Goal: Find contact information: Find contact information

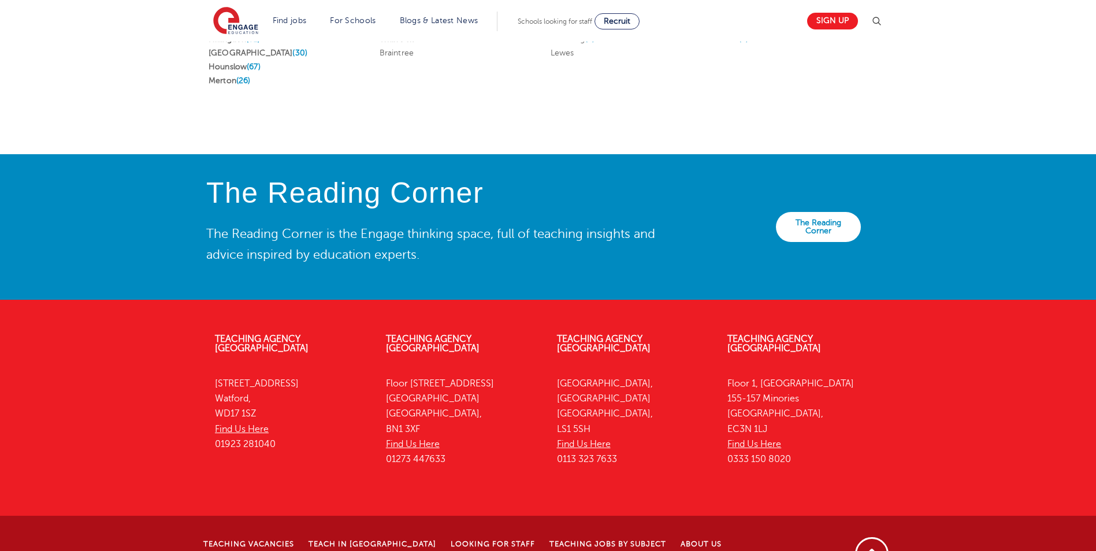
scroll to position [2478, 0]
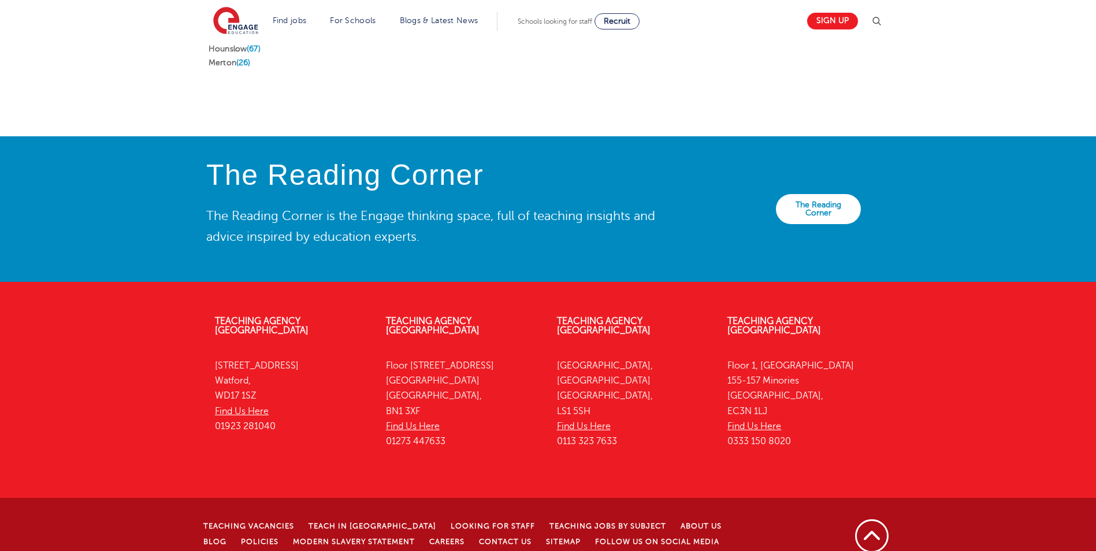
drag, startPoint x: 447, startPoint y: 412, endPoint x: 377, endPoint y: 408, distance: 69.4
click at [377, 408] on div "Teaching Agency [STREET_ADDRESS] Find Us Here 01273 447633" at bounding box center [462, 384] width 171 height 170
drag, startPoint x: 377, startPoint y: 408, endPoint x: 430, endPoint y: 415, distance: 53.0
drag, startPoint x: 430, startPoint y: 415, endPoint x: 523, endPoint y: 443, distance: 96.9
click at [528, 445] on div "Teaching Agency [GEOGRAPHIC_DATA][STREET_ADDRESS] Find Us Here 01923 281040 Tea…" at bounding box center [548, 390] width 701 height 182
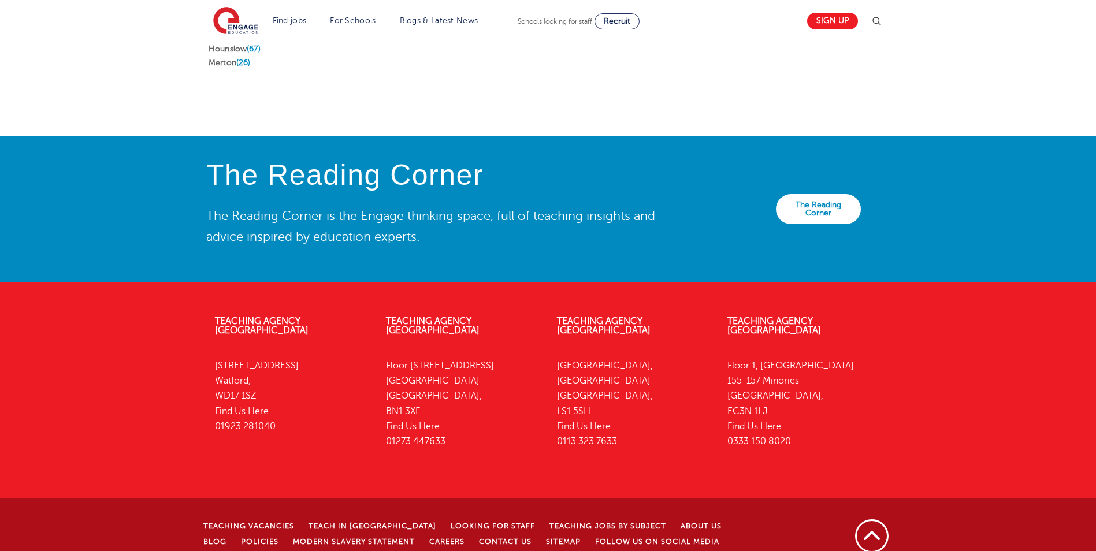
click at [486, 441] on div "Teaching Agency [STREET_ADDRESS] Find Us Here 01273 447633" at bounding box center [462, 384] width 171 height 170
drag, startPoint x: 448, startPoint y: 414, endPoint x: 386, endPoint y: 416, distance: 61.9
click at [386, 416] on p "[STREET_ADDRESS] Find Us Here 01273 447633" at bounding box center [463, 403] width 154 height 91
copy p "01273 447633"
click at [451, 436] on div "Teaching Agency [STREET_ADDRESS] Find Us Here 01273 447633" at bounding box center [462, 384] width 171 height 170
